Goal: Navigation & Orientation: Find specific page/section

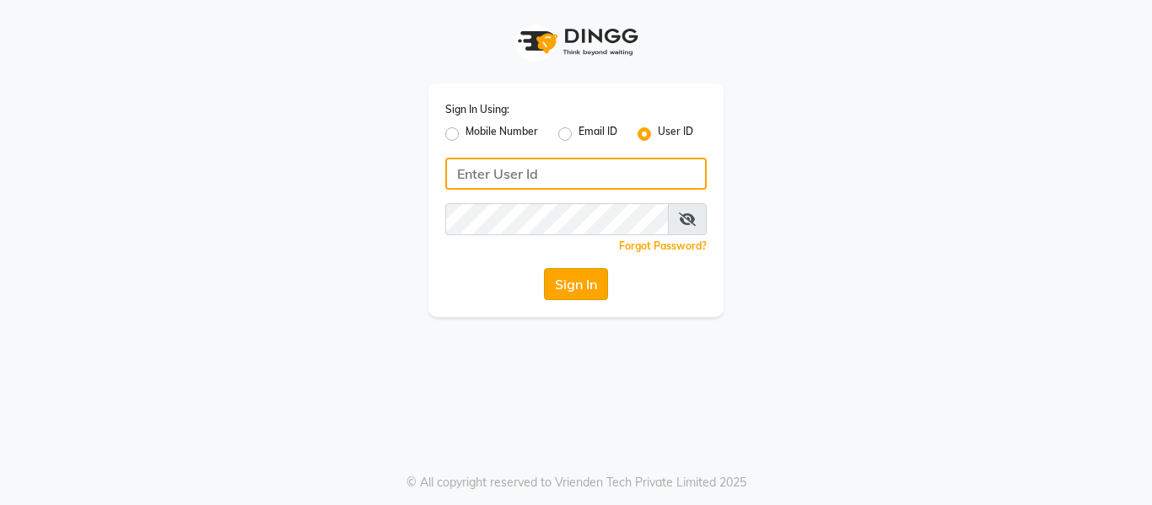
type input "opalsalon@123"
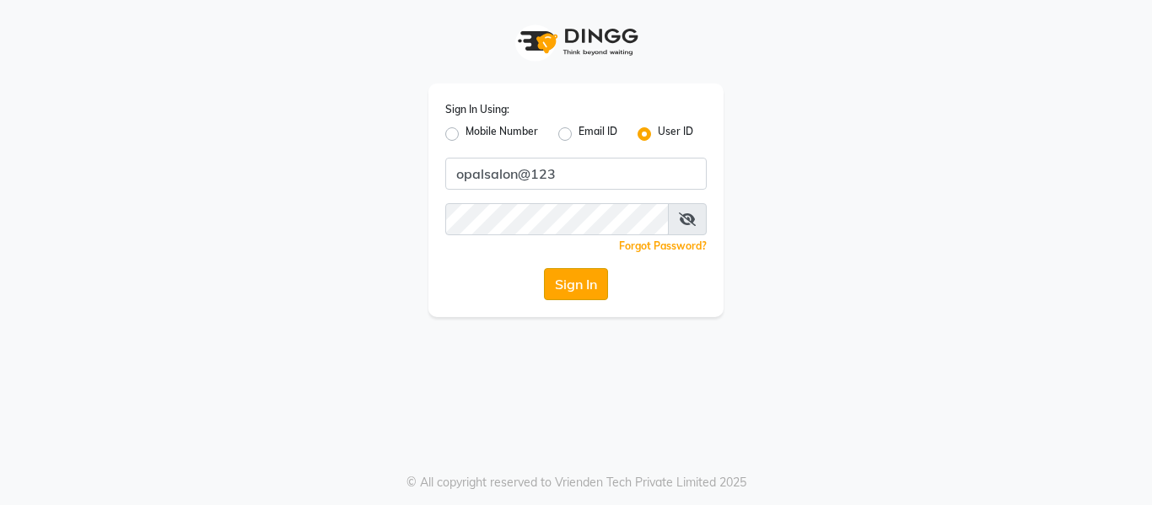
click at [565, 293] on button "Sign In" at bounding box center [576, 284] width 64 height 32
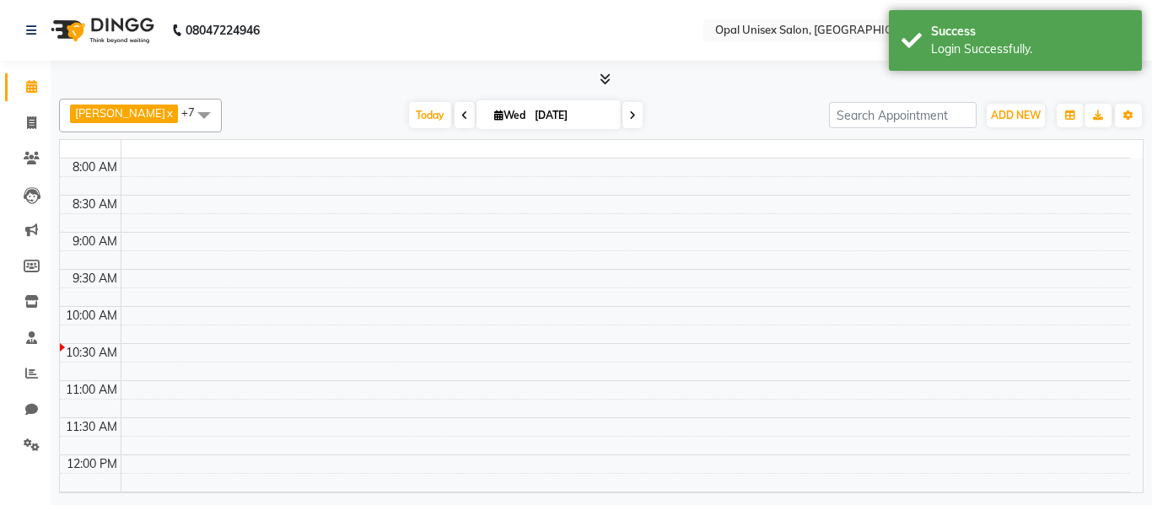
select select "en"
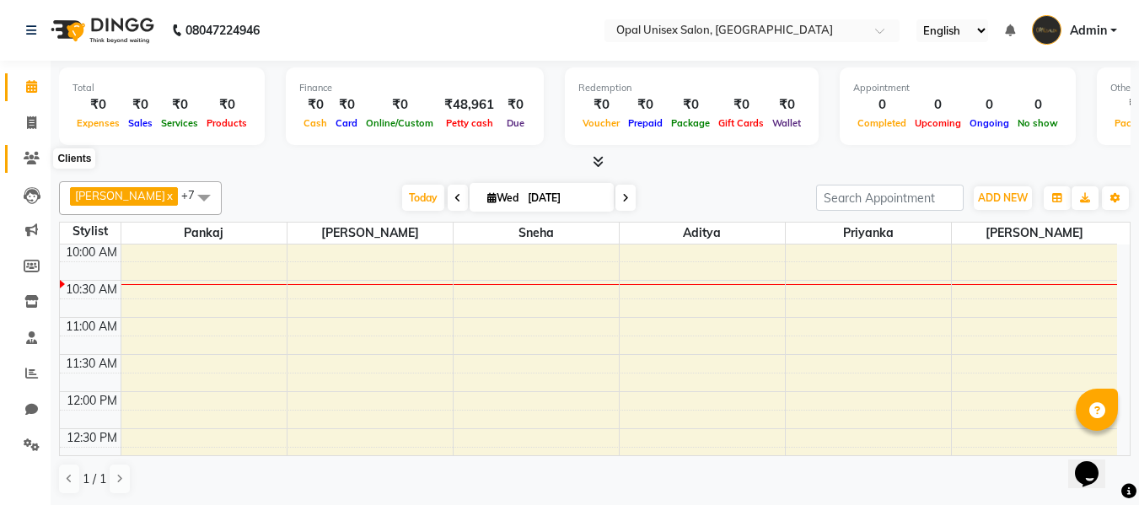
click at [19, 153] on span at bounding box center [32, 158] width 30 height 19
